Goal: Task Accomplishment & Management: Manage account settings

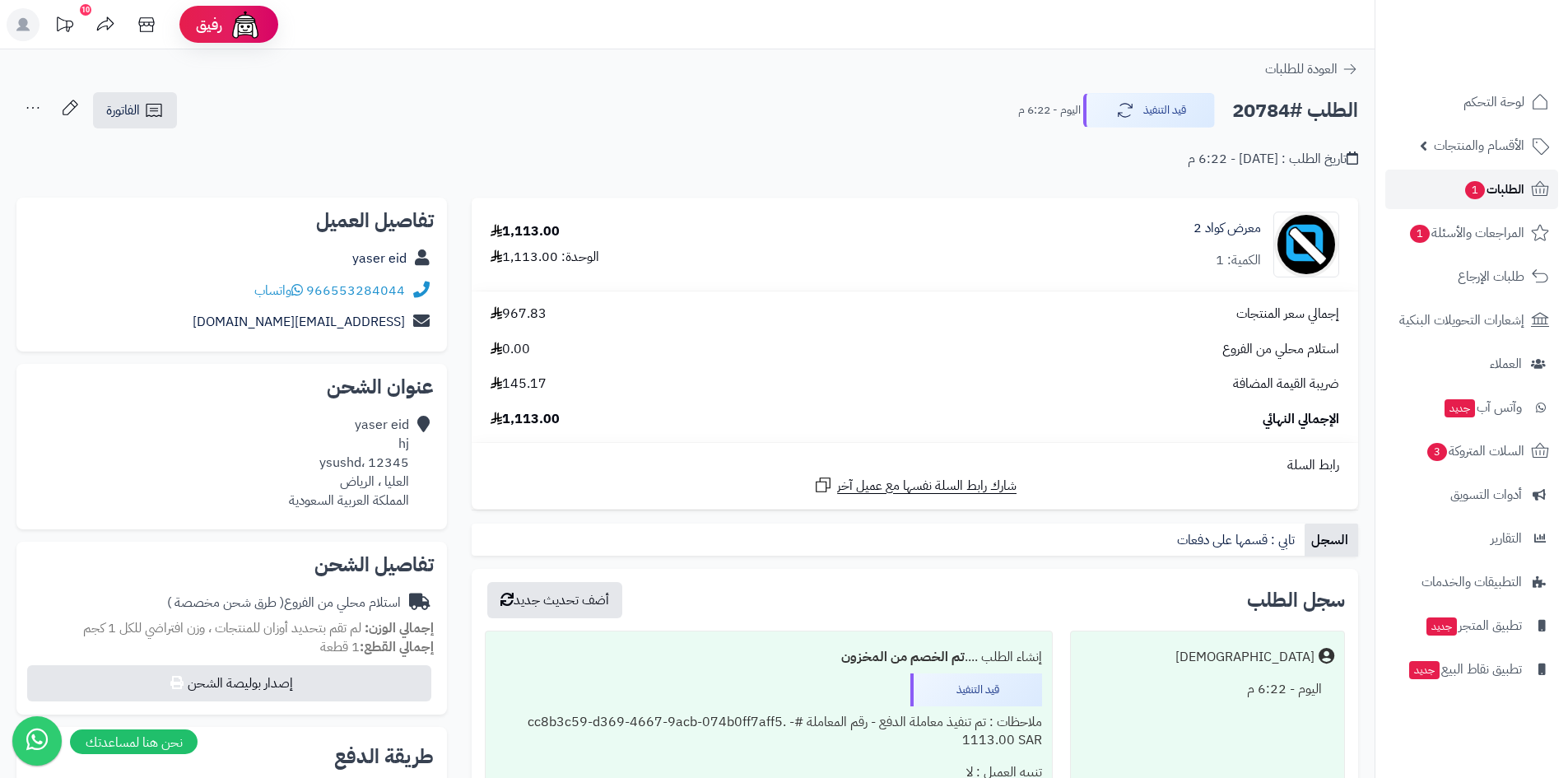
click at [1497, 186] on span "الطلبات 1" at bounding box center [1494, 189] width 61 height 23
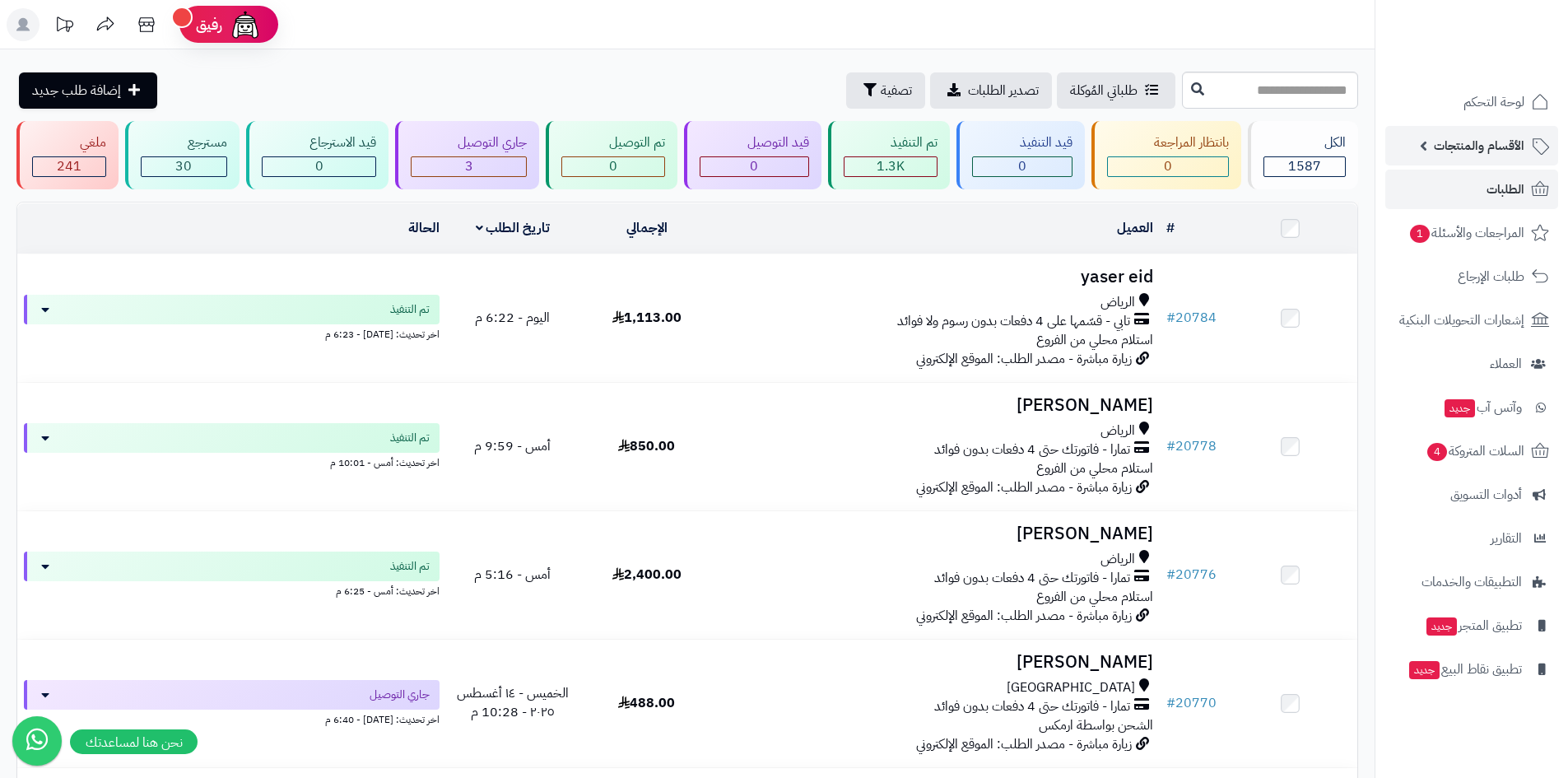
click at [1486, 152] on span "الأقسام والمنتجات" at bounding box center [1480, 146] width 91 height 23
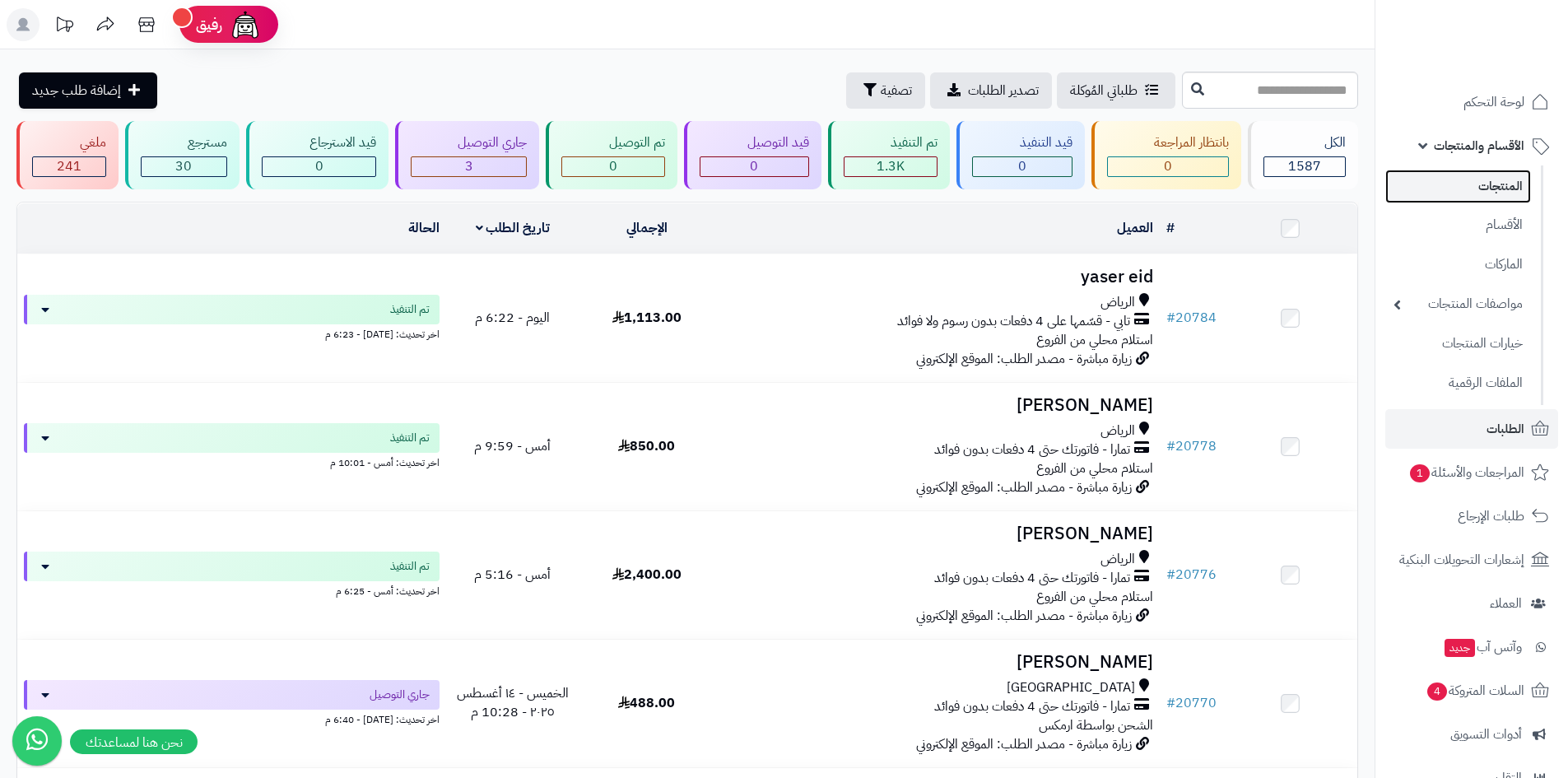
click at [1495, 192] on link "المنتجات" at bounding box center [1458, 187] width 145 height 34
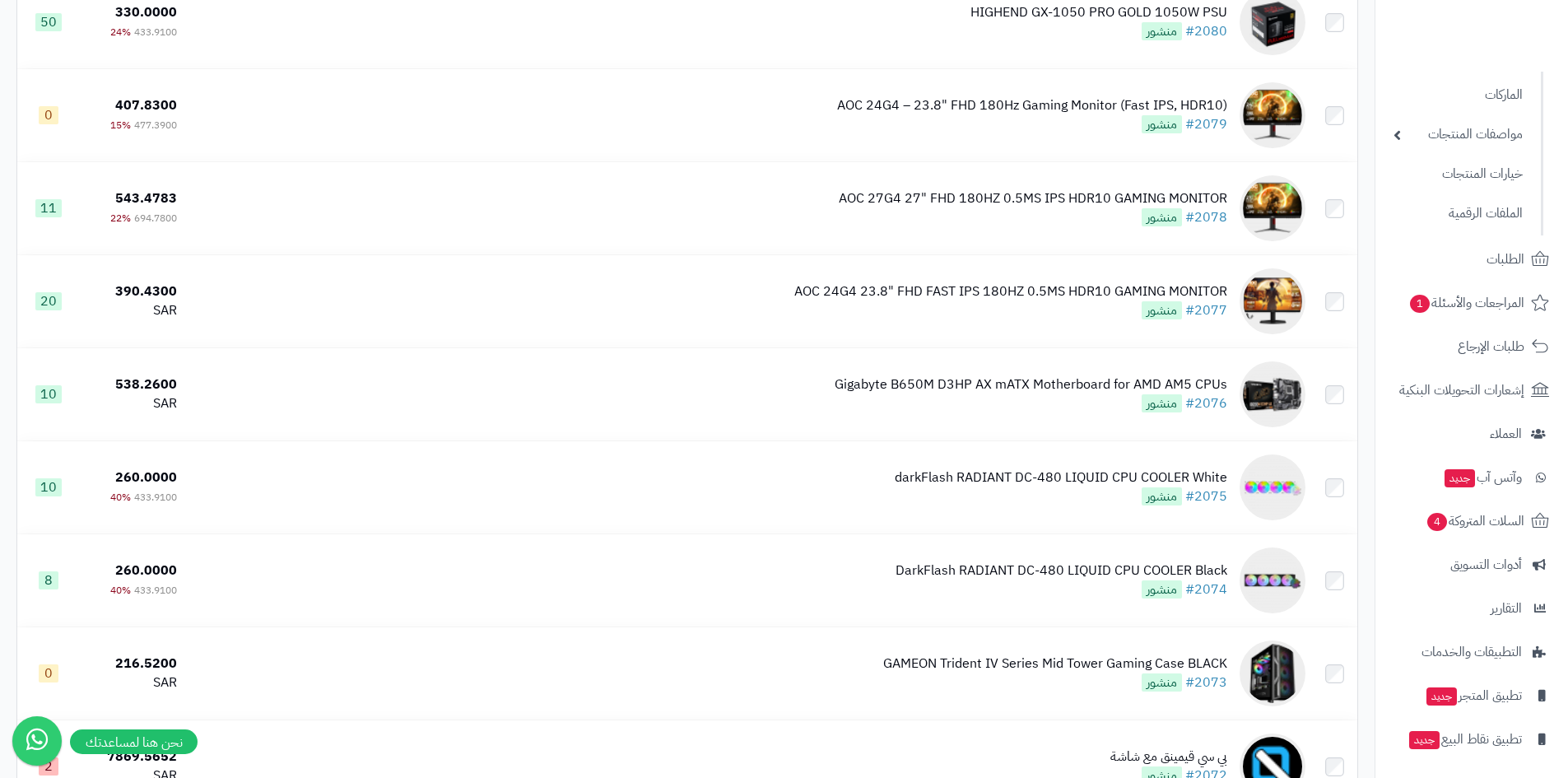
scroll to position [8922, 0]
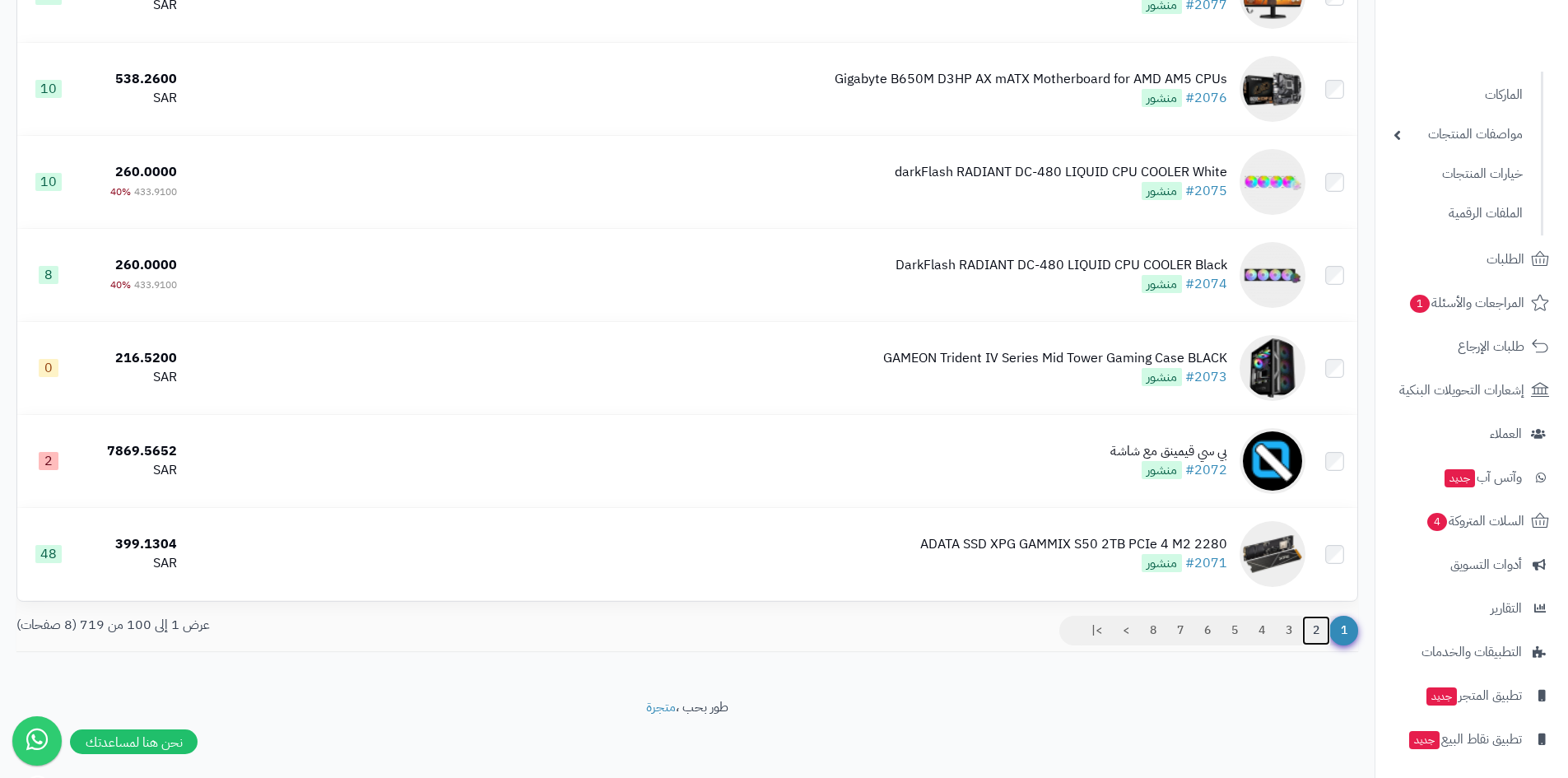
click at [1315, 629] on link "2" at bounding box center [1316, 630] width 28 height 29
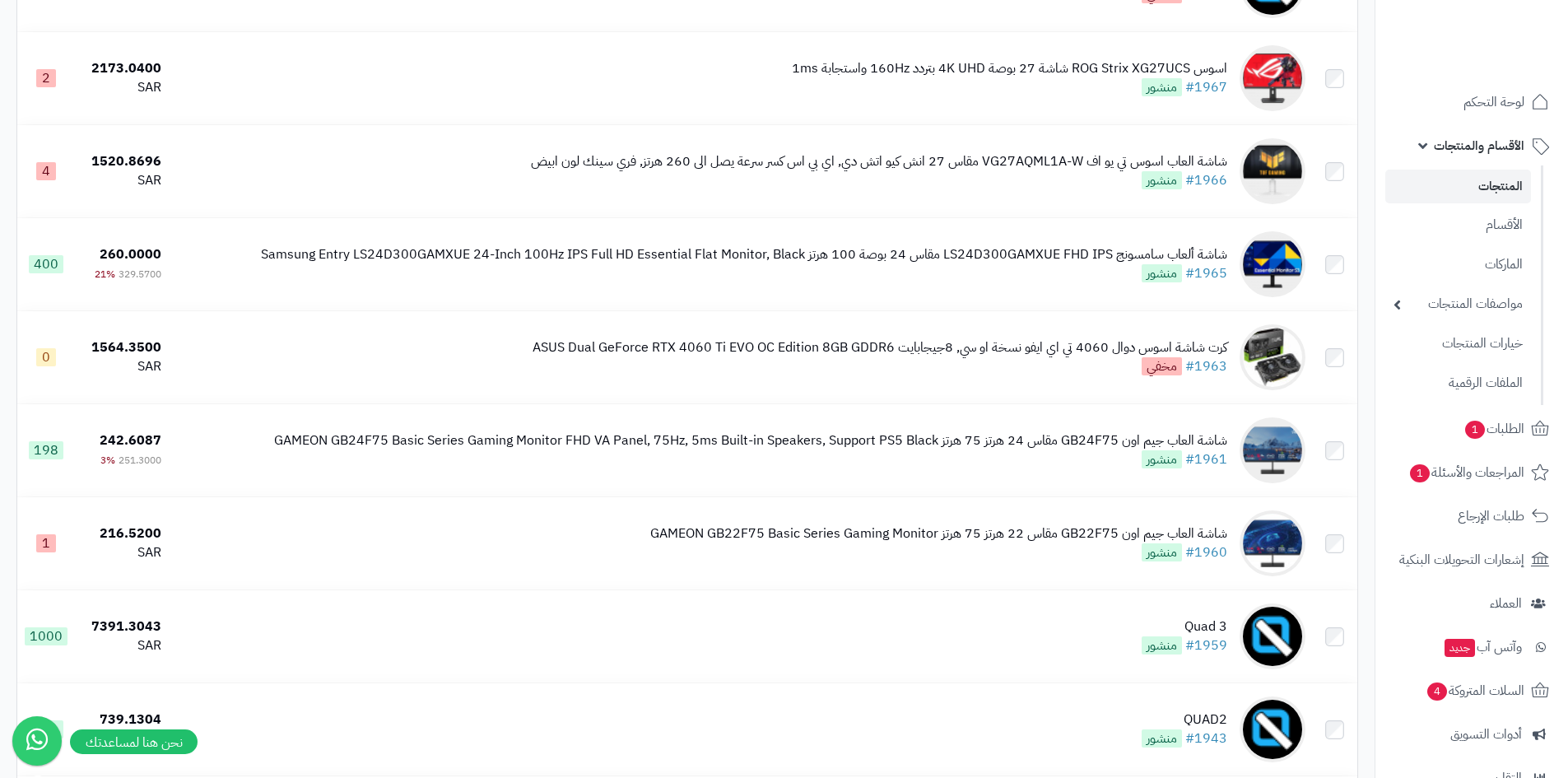
scroll to position [7534, 0]
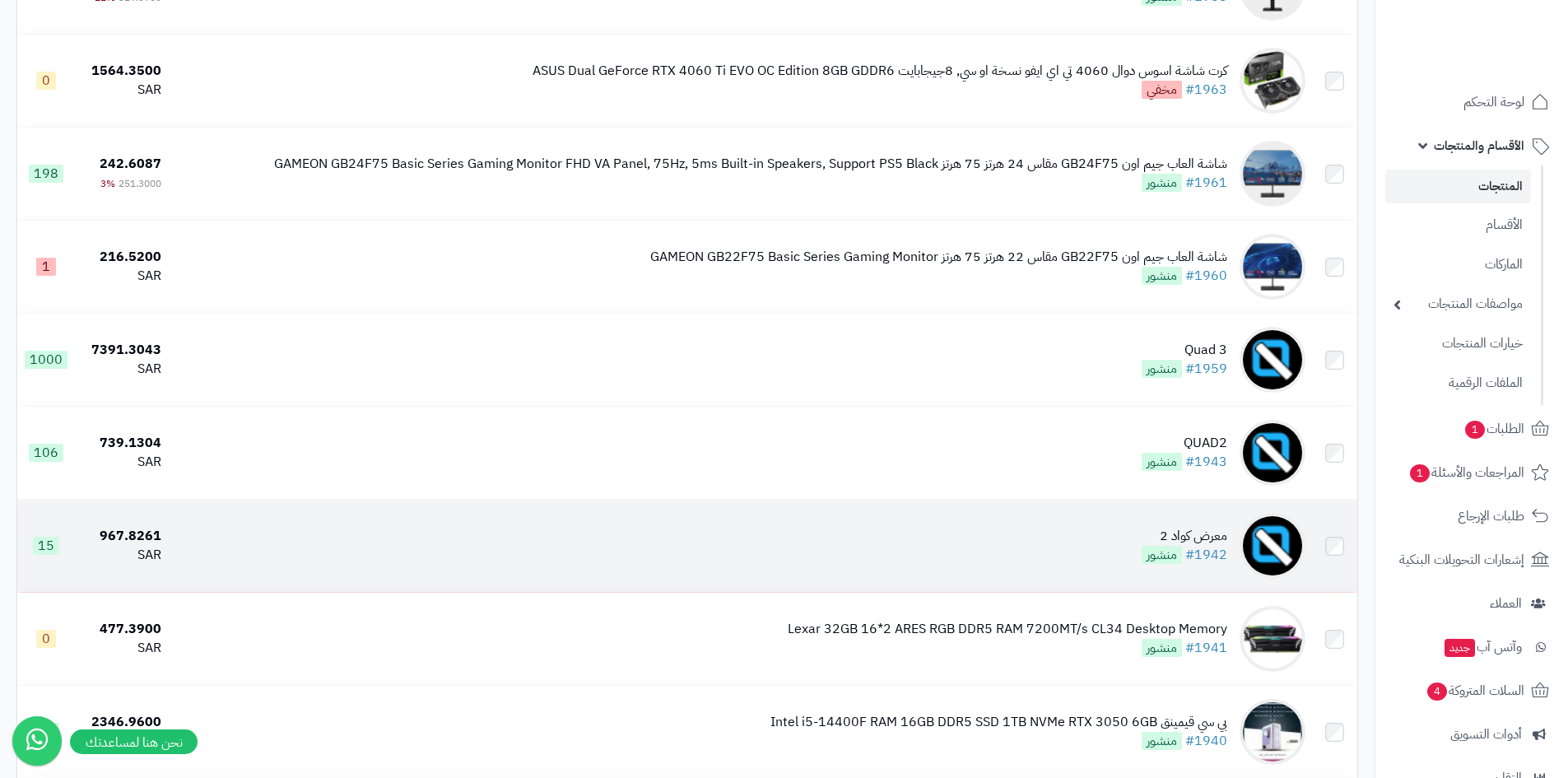
click at [1126, 541] on td "معرض كواد 2 #1942 منشور" at bounding box center [740, 546] width 1144 height 93
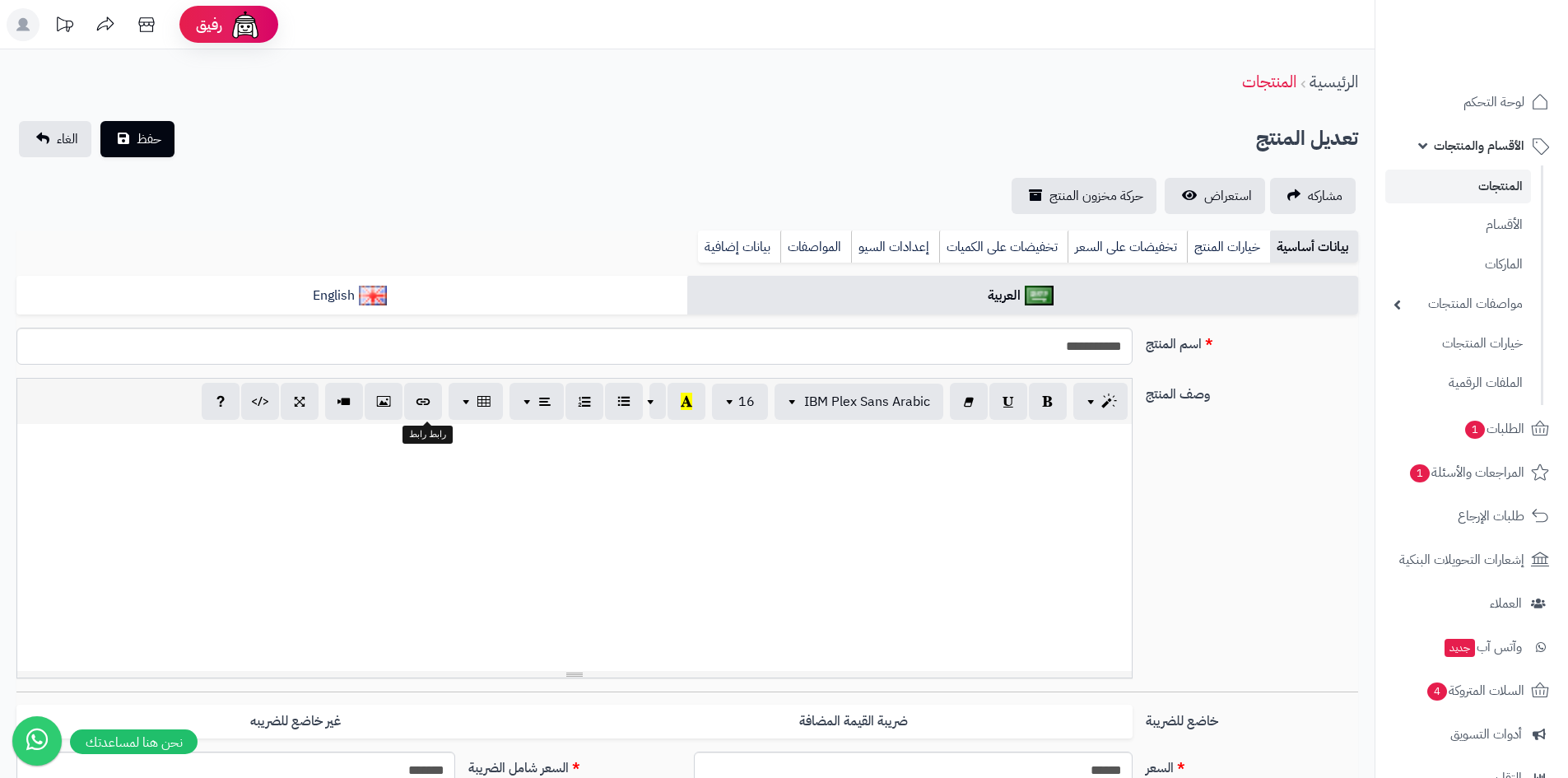
select select
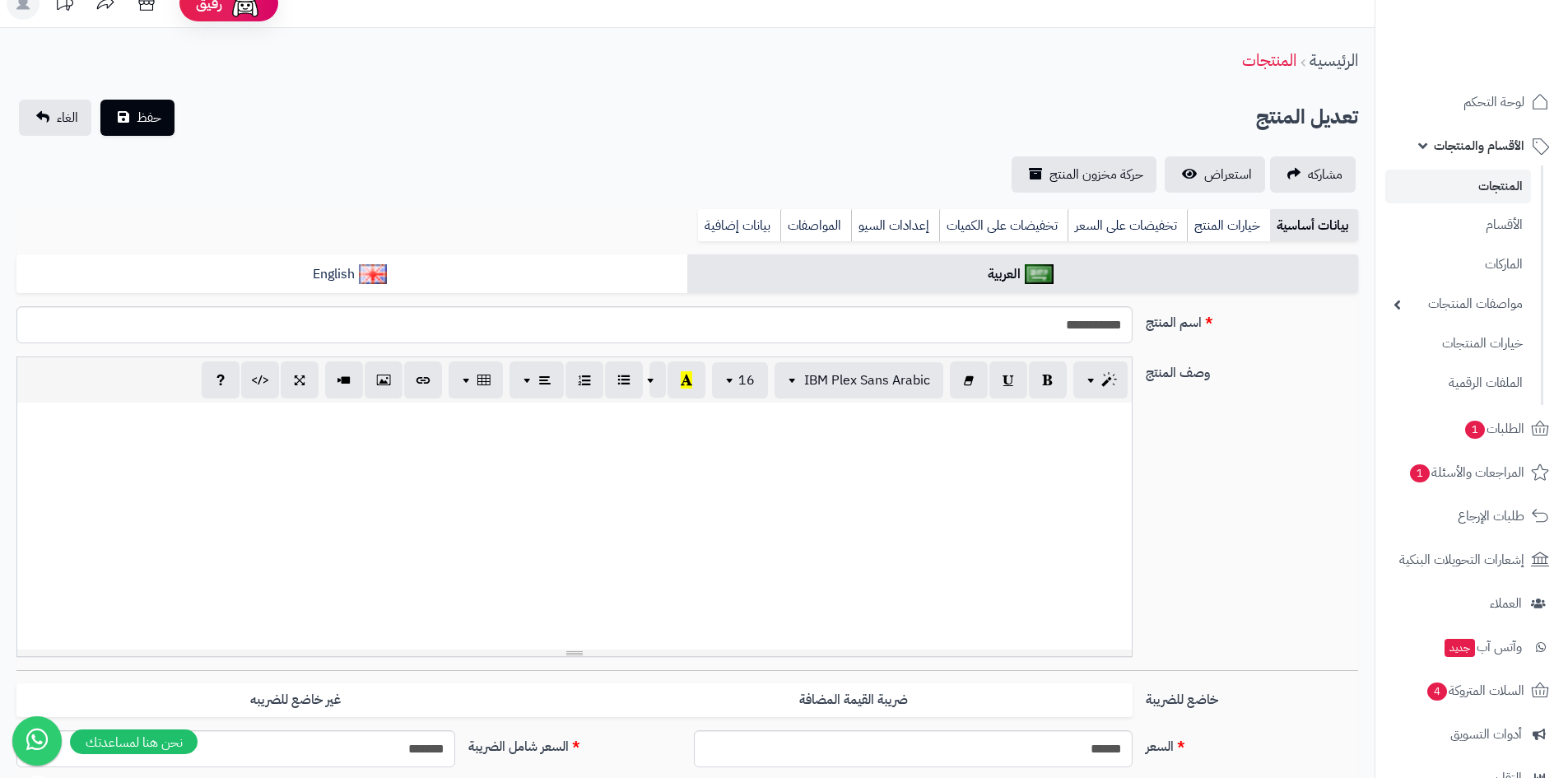
scroll to position [165, 0]
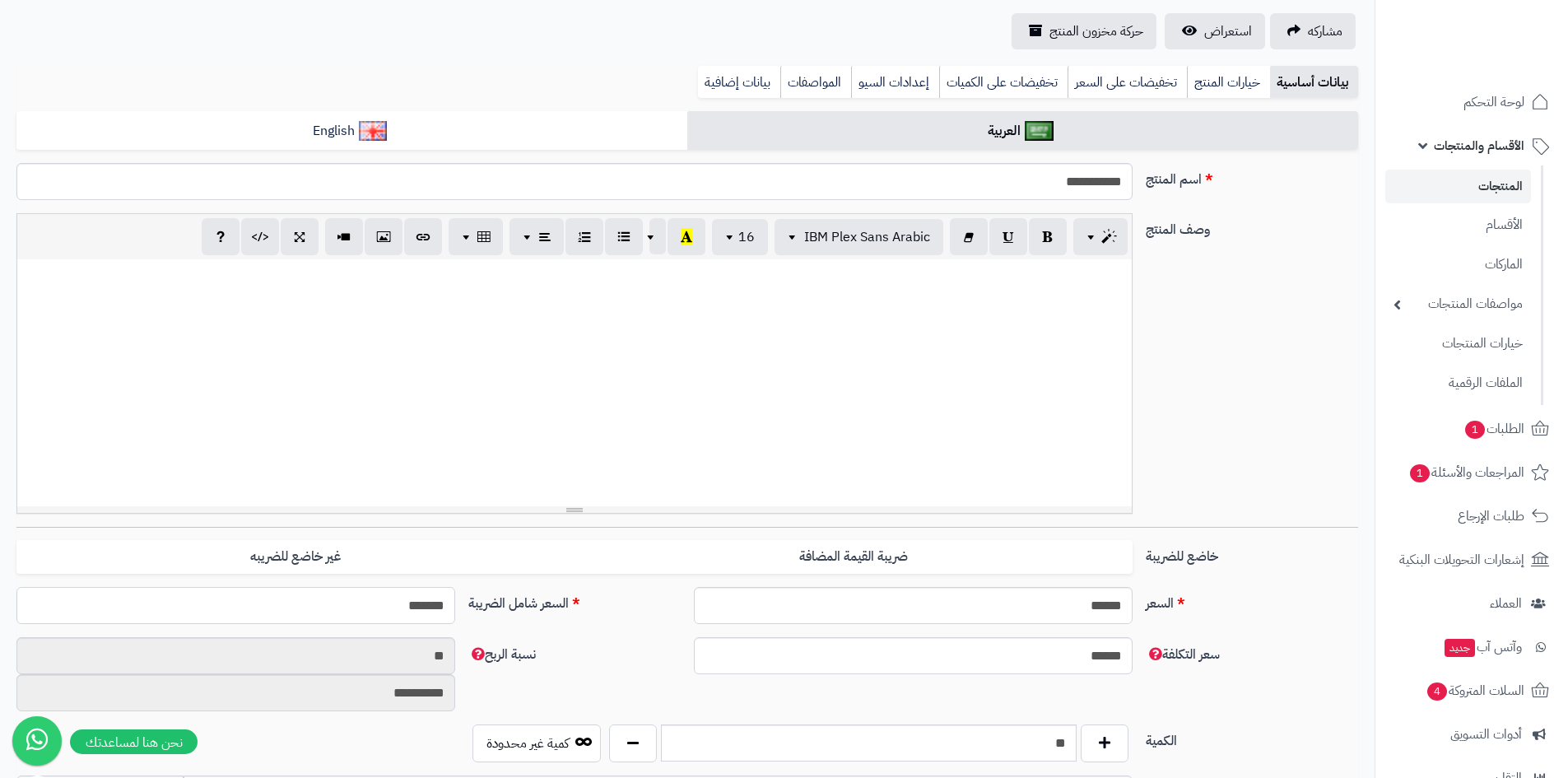
click at [378, 606] on input "*******" at bounding box center [236, 606] width 439 height 37
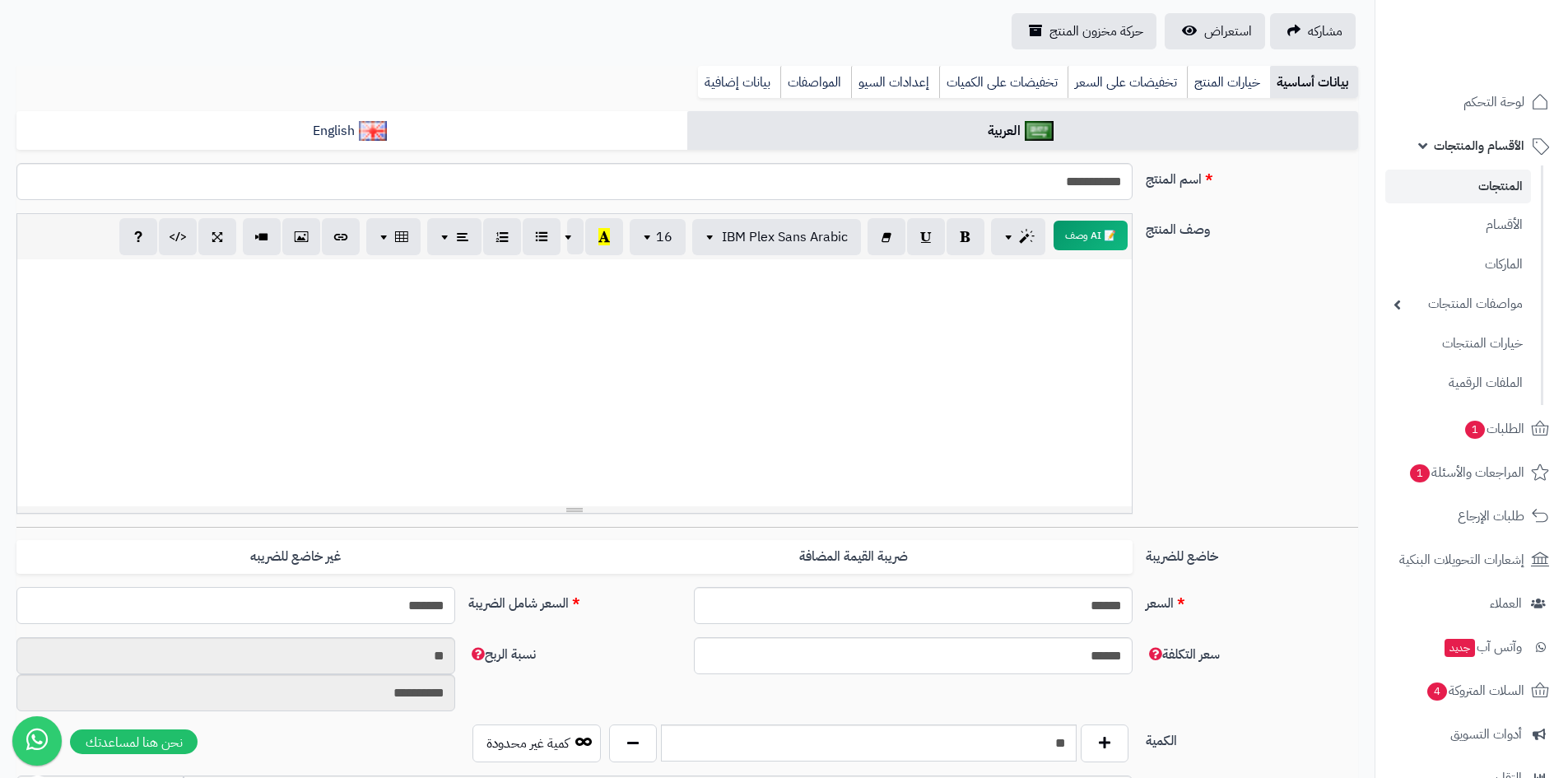
click at [378, 606] on input "*******" at bounding box center [236, 606] width 439 height 37
type input "****"
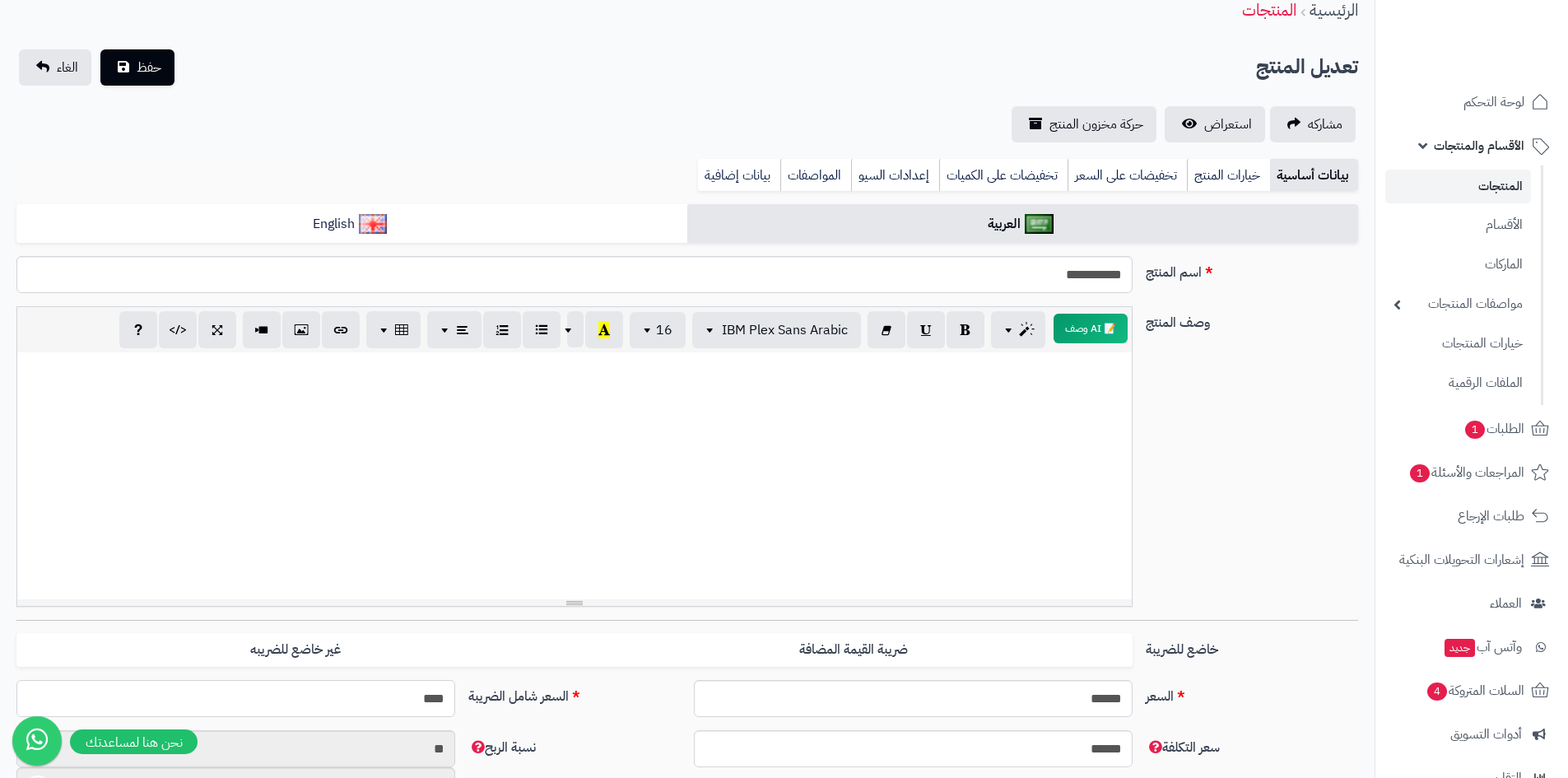
type input "****"
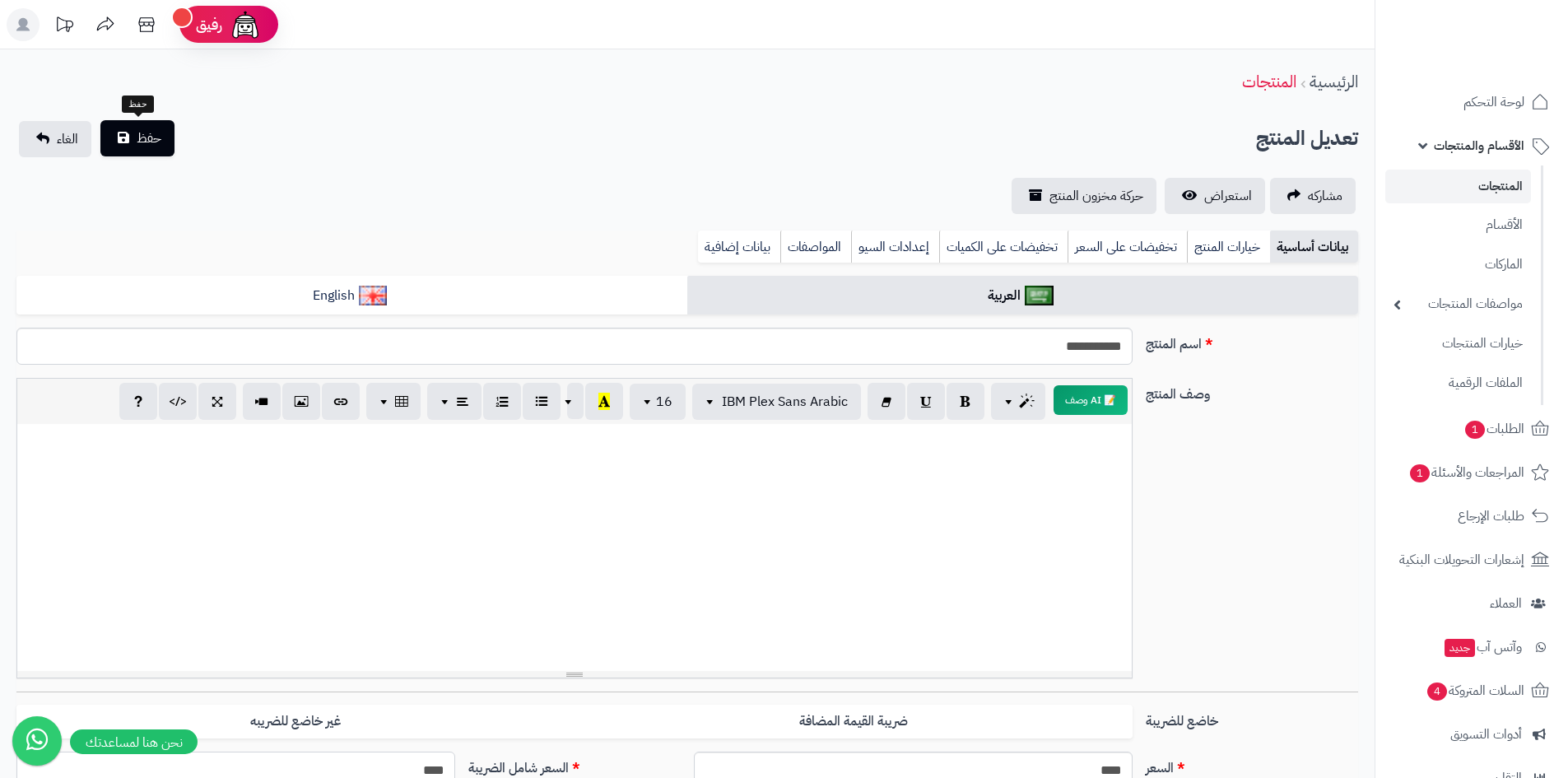
type input "****"
drag, startPoint x: 134, startPoint y: 139, endPoint x: 748, endPoint y: 163, distance: 614.5
click at [154, 137] on button "حفظ" at bounding box center [137, 139] width 74 height 36
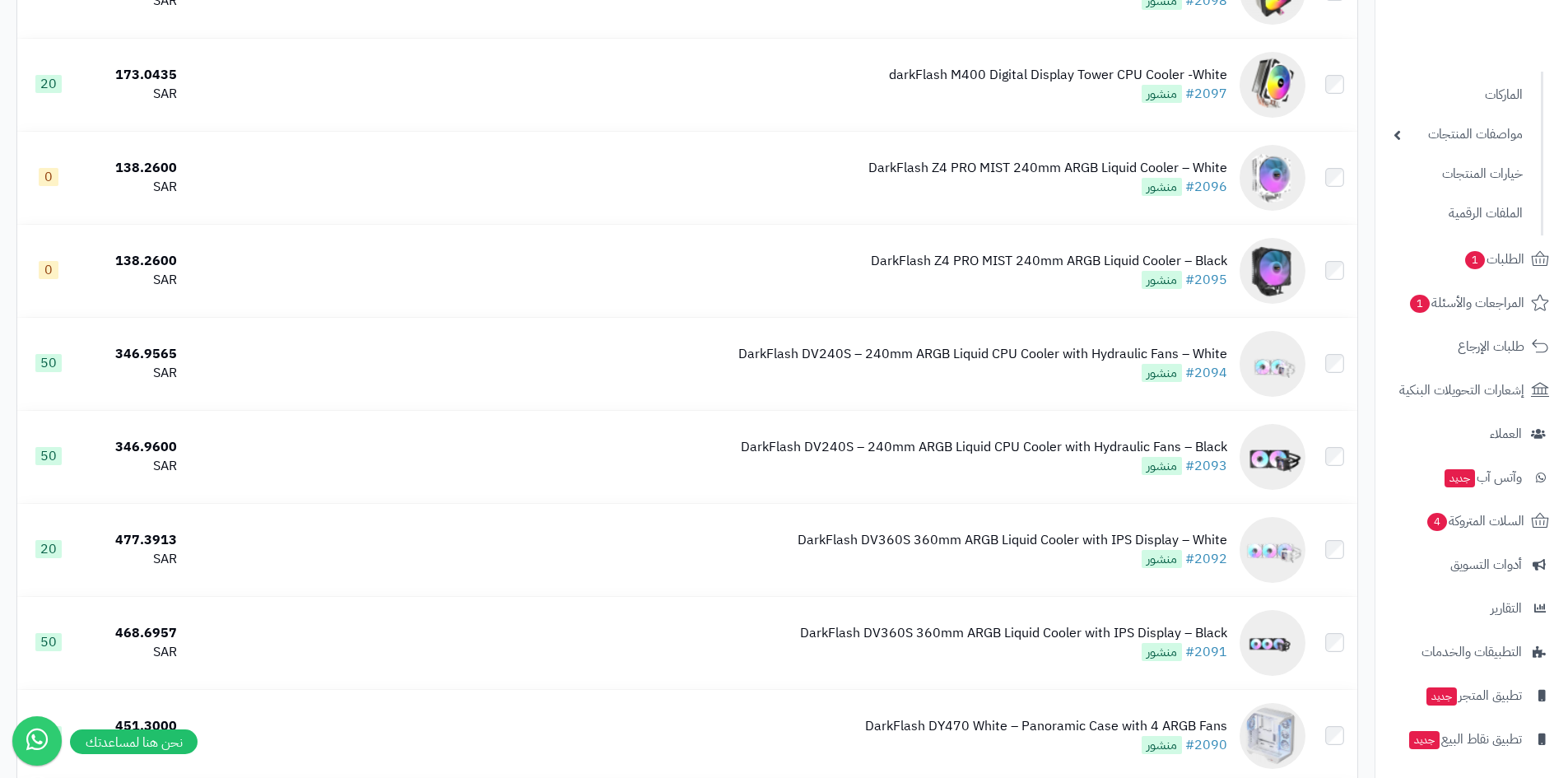
scroll to position [8975, 0]
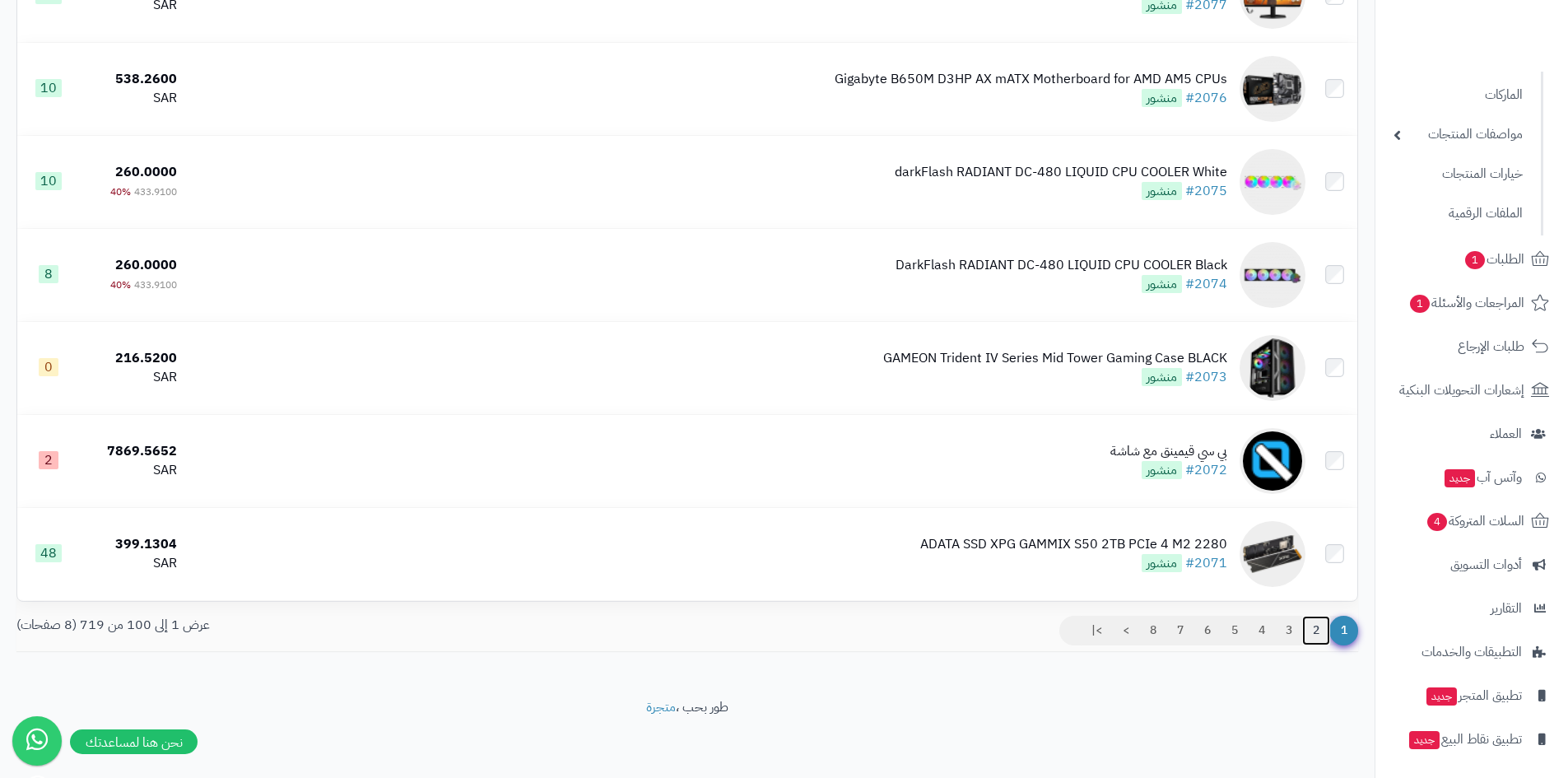
click at [1311, 633] on link "2" at bounding box center [1316, 630] width 28 height 29
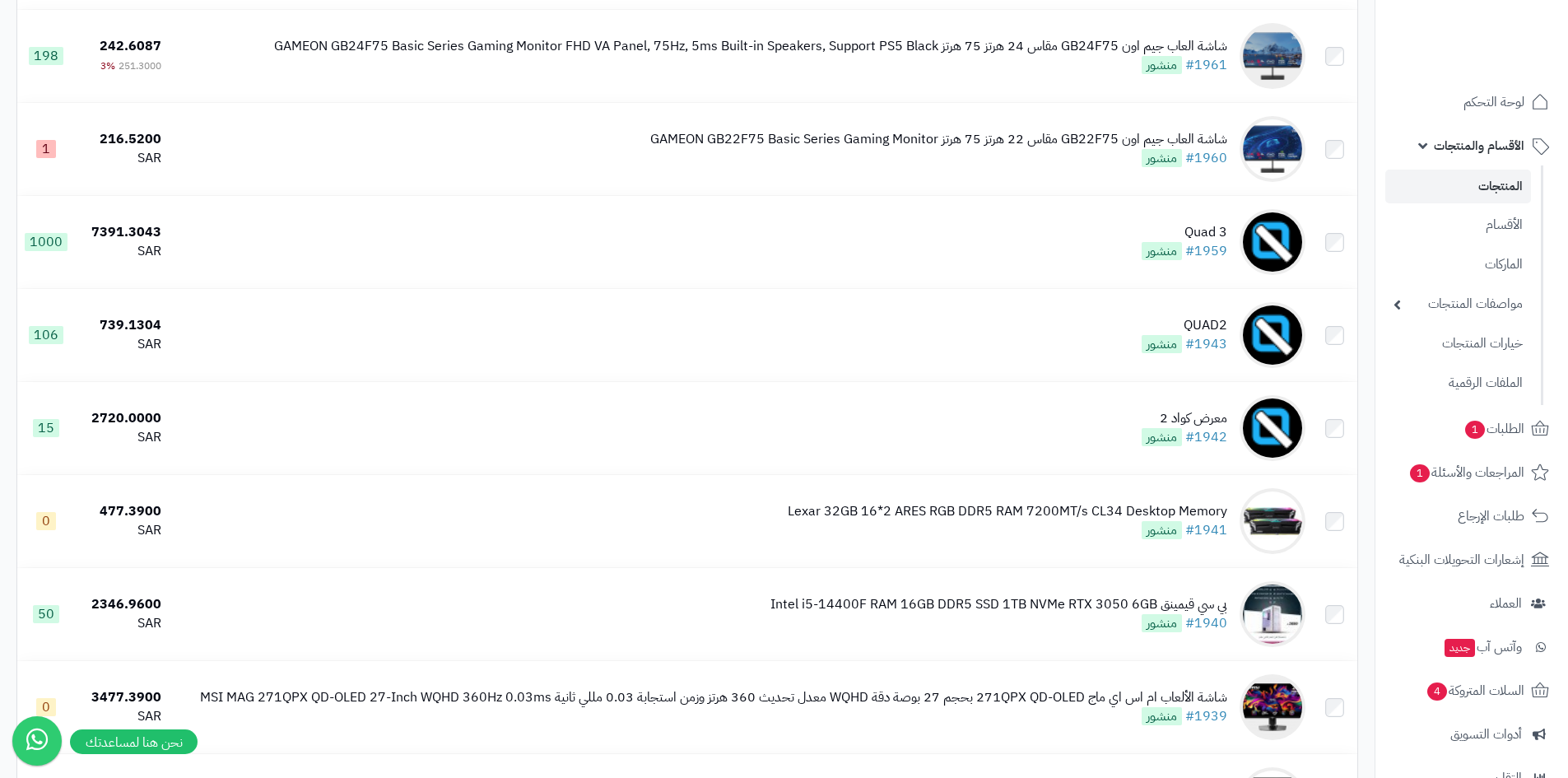
scroll to position [7662, 0]
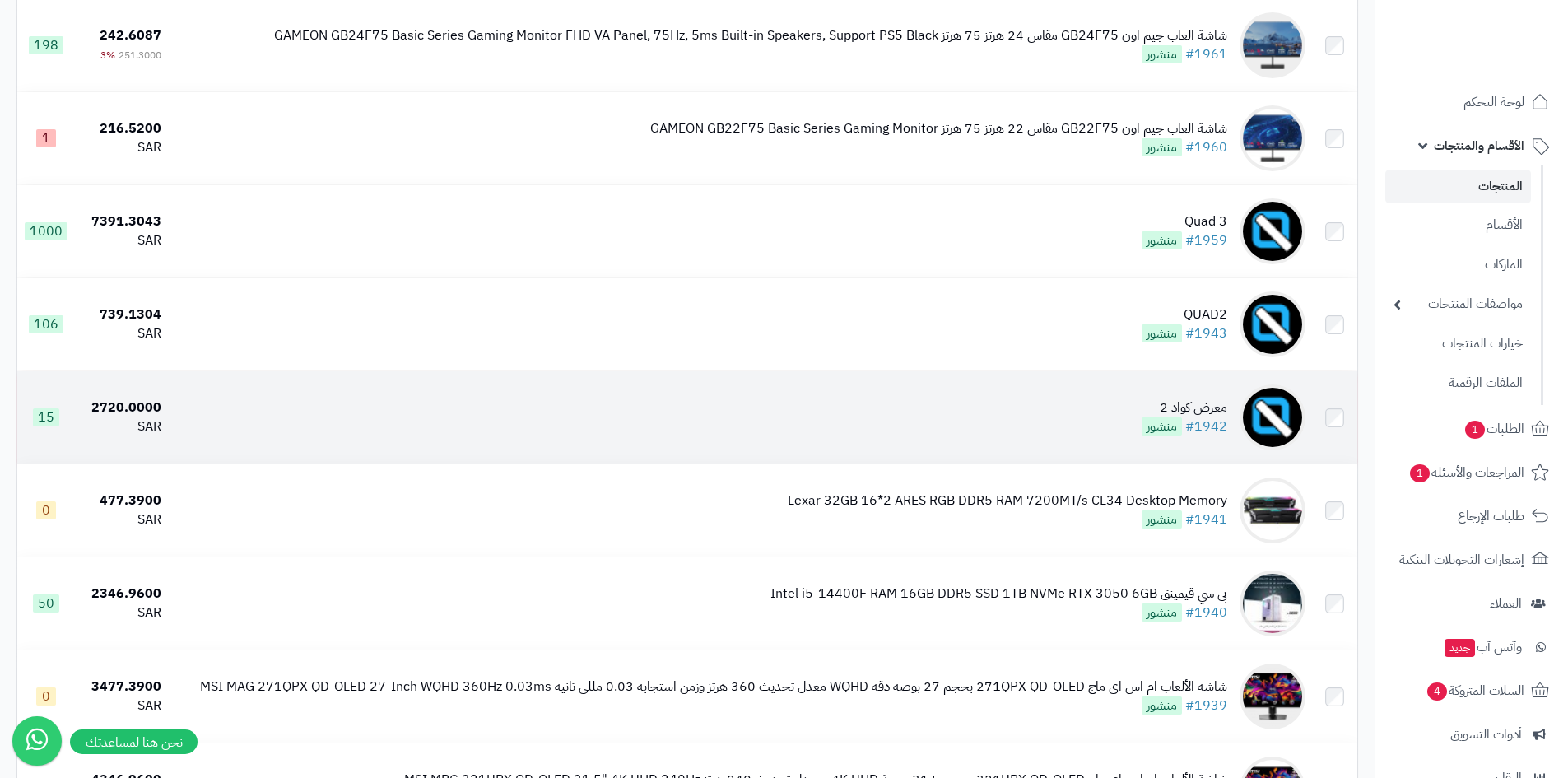
click at [1088, 421] on td "معرض كواد 2 #1942 منشور" at bounding box center [740, 418] width 1144 height 93
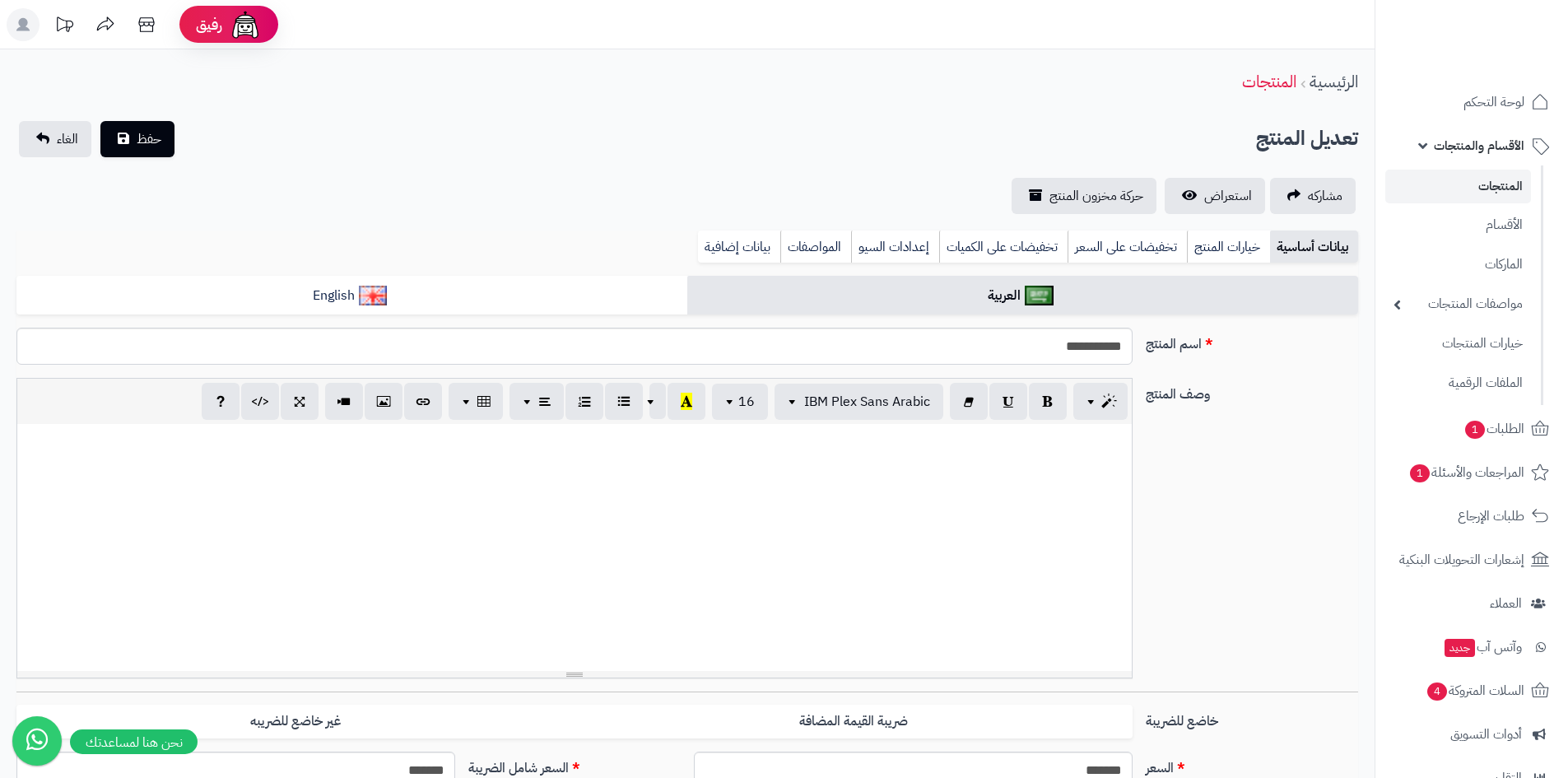
select select
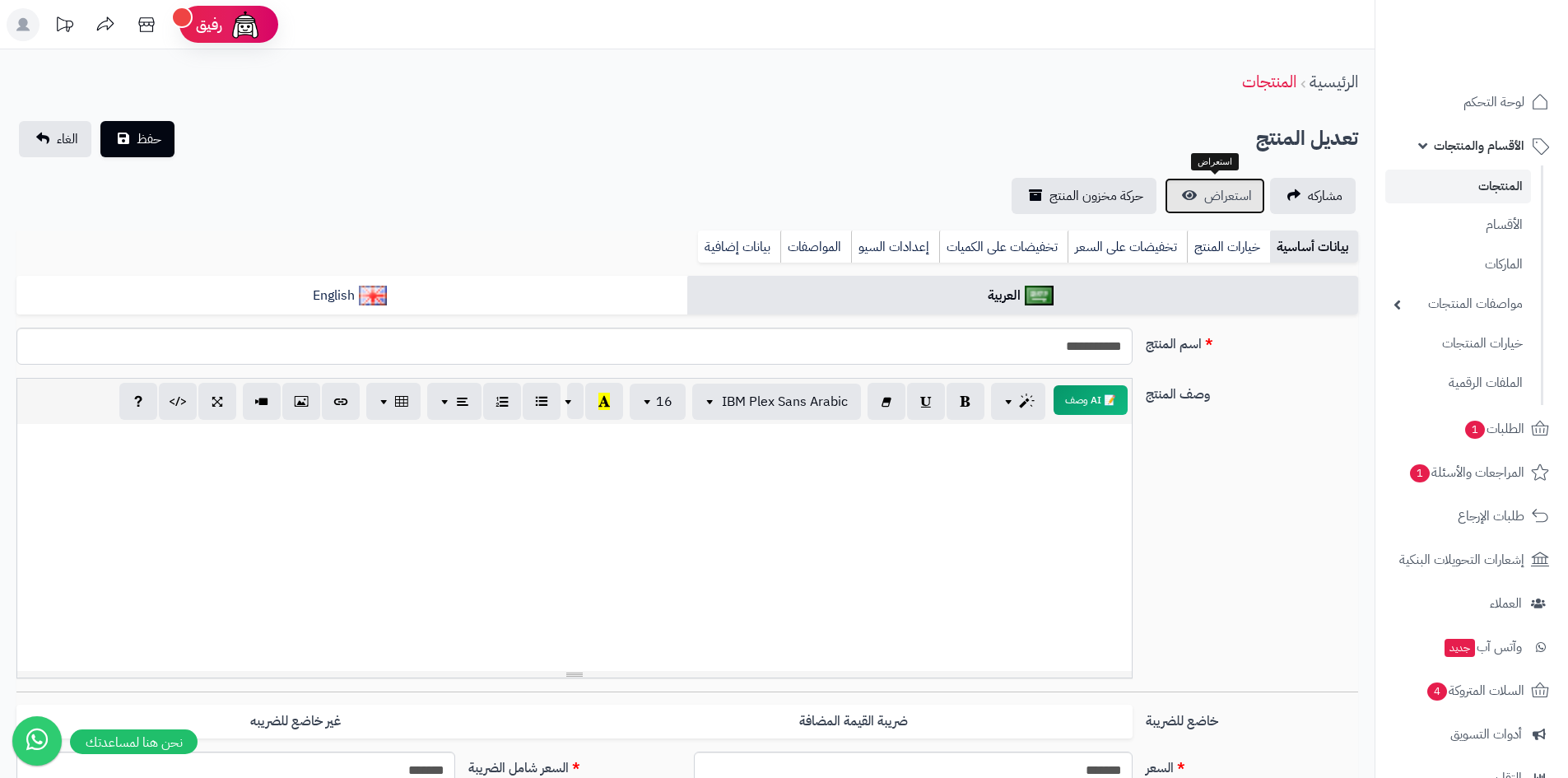
click at [1183, 188] on link "استعراض" at bounding box center [1215, 196] width 100 height 36
click at [1498, 152] on span "الأقسام والمنتجات" at bounding box center [1480, 146] width 91 height 23
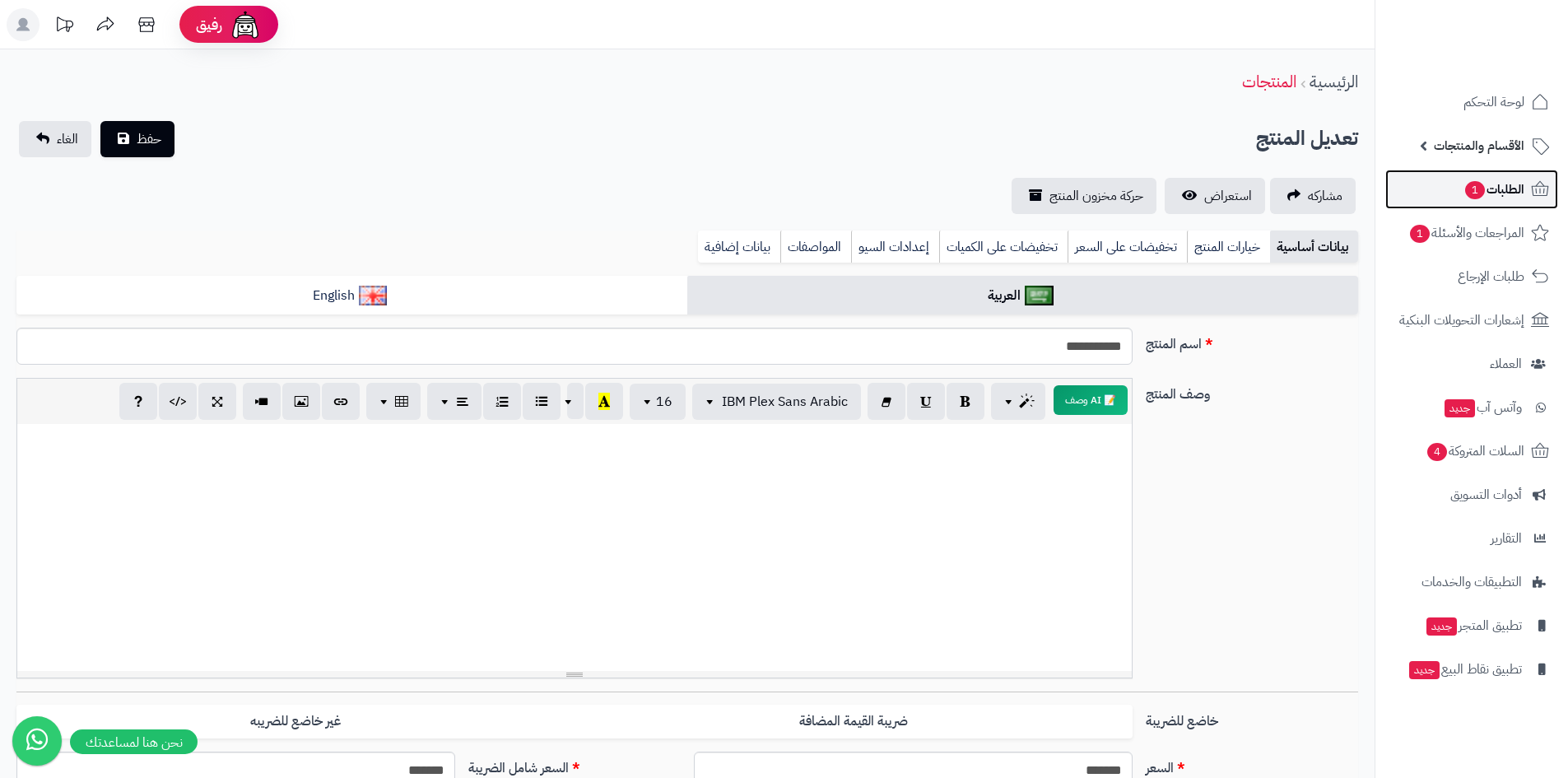
click at [1486, 187] on span "الطلبات 1" at bounding box center [1494, 189] width 61 height 23
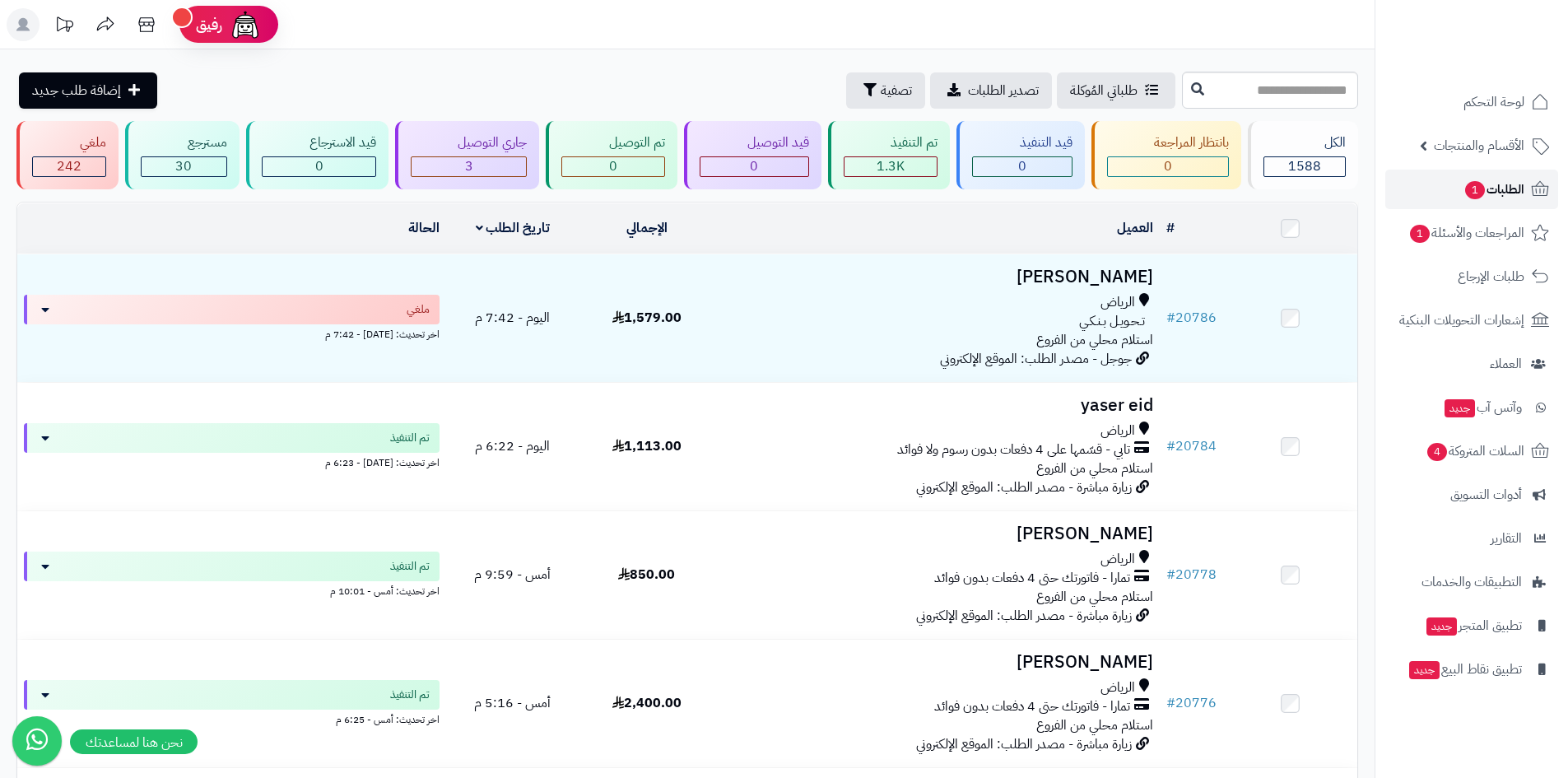
click at [1490, 193] on span "الطلبات 1" at bounding box center [1494, 189] width 61 height 23
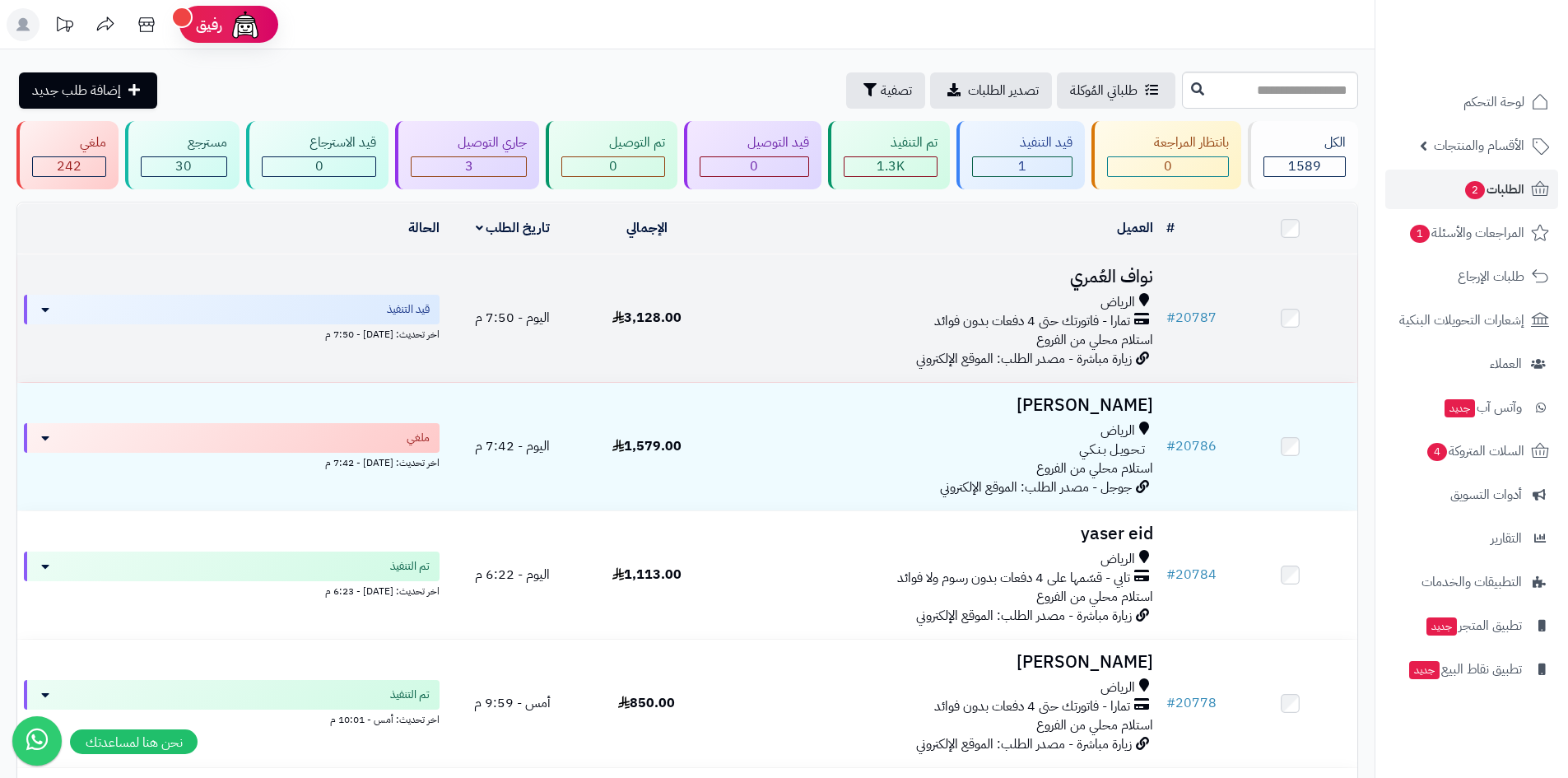
click at [883, 304] on div "الرياض" at bounding box center [937, 303] width 433 height 19
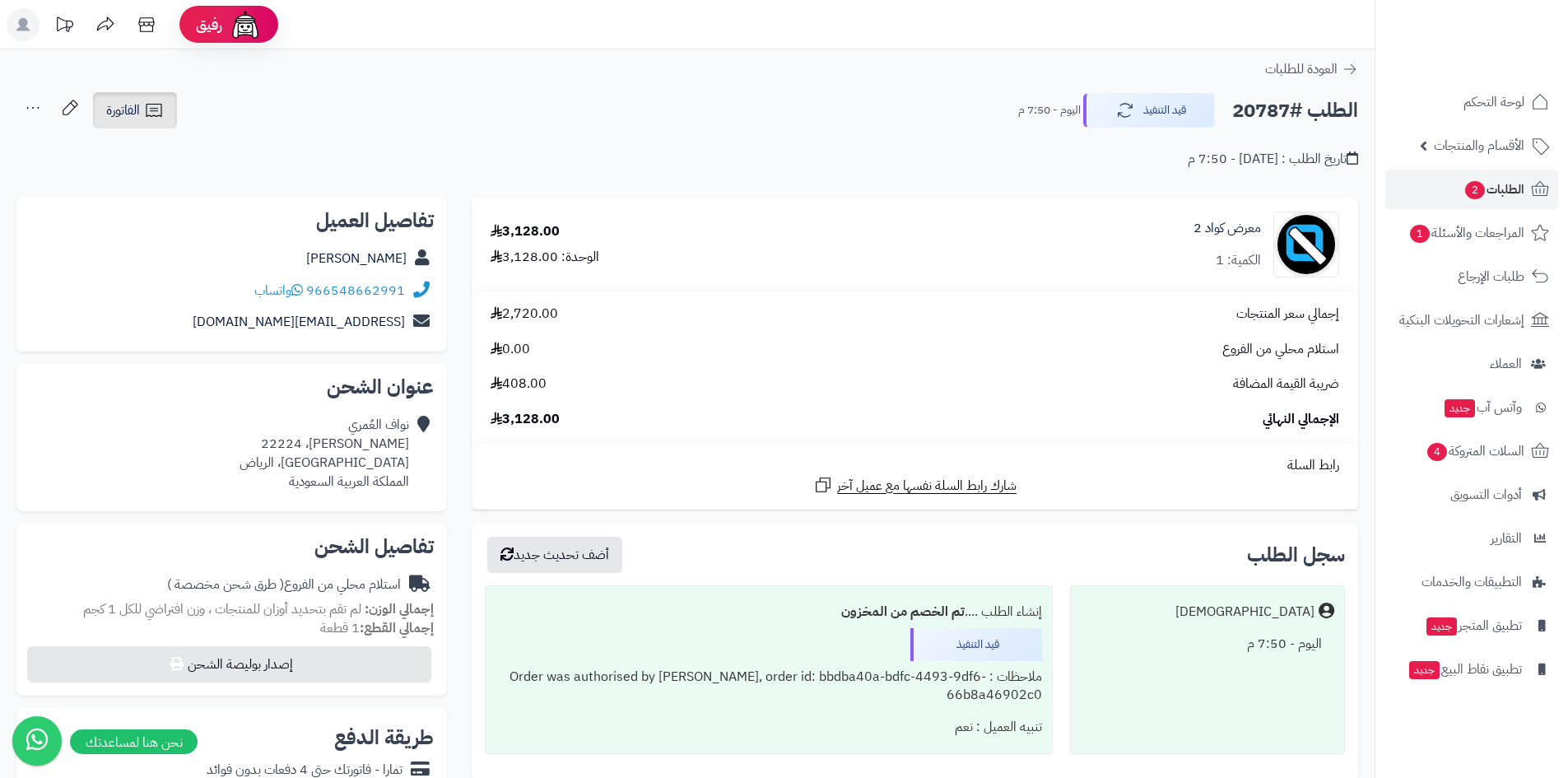
drag, startPoint x: 163, startPoint y: 114, endPoint x: 218, endPoint y: 138, distance: 60.0
click at [162, 114] on icon at bounding box center [154, 110] width 20 height 20
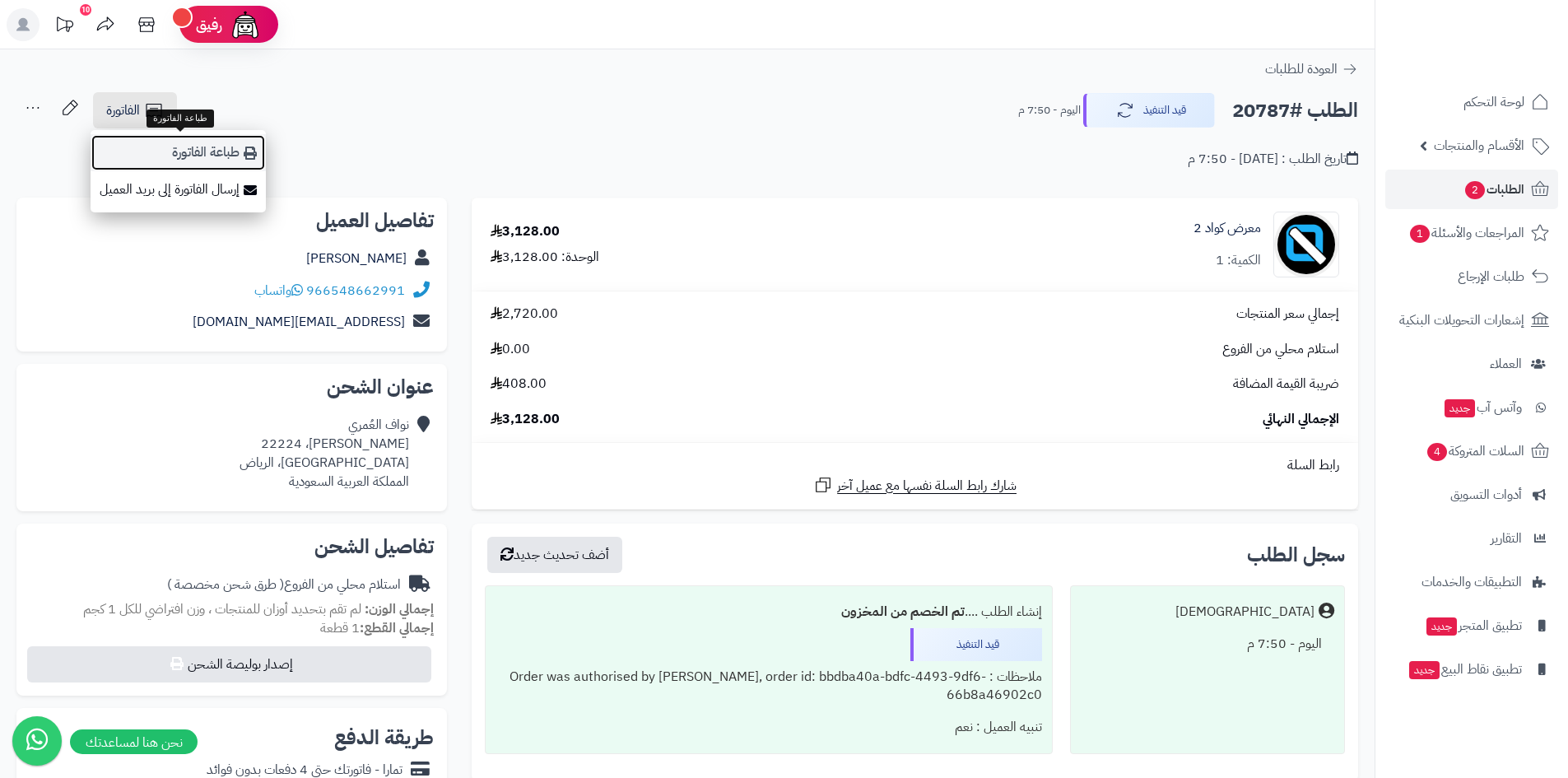
click at [180, 144] on link "طباعة الفاتورة" at bounding box center [178, 153] width 176 height 37
